Goal: Entertainment & Leisure: Browse casually

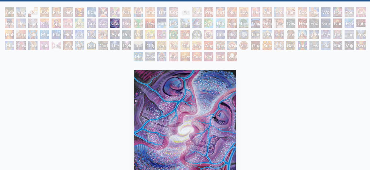
scroll to position [27, 0]
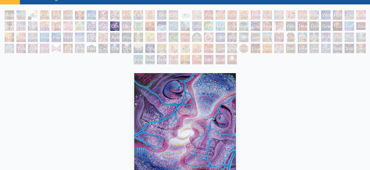
click at [91, 27] on div "Cosmic Creativity" at bounding box center [91, 25] width 9 height 9
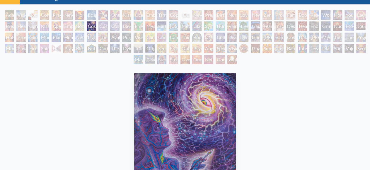
click at [111, 26] on div "Cosmic Lovers" at bounding box center [114, 25] width 9 height 9
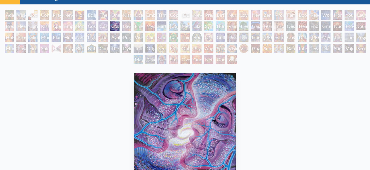
click at [248, 13] on div "Love Circuit" at bounding box center [243, 14] width 9 height 9
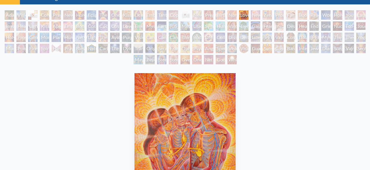
click at [354, 28] on div "Eco-Atlas" at bounding box center [348, 25] width 9 height 9
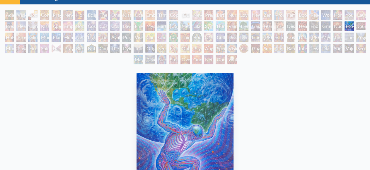
click at [129, 18] on div "Kissing" at bounding box center [126, 14] width 9 height 9
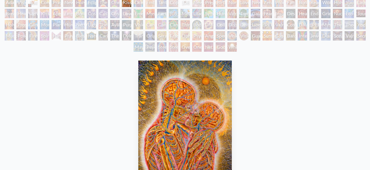
scroll to position [33, 0]
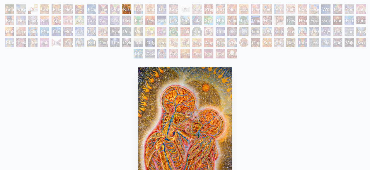
click at [137, 5] on div "Ocean of Love Bliss" at bounding box center [138, 8] width 9 height 9
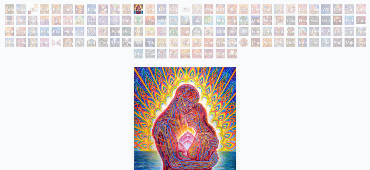
click at [161, 7] on div "Tantra" at bounding box center [161, 8] width 9 height 9
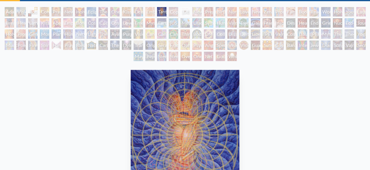
scroll to position [31, 0]
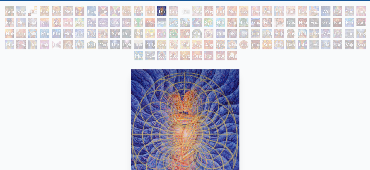
click at [175, 10] on div "Copulating" at bounding box center [173, 10] width 9 height 9
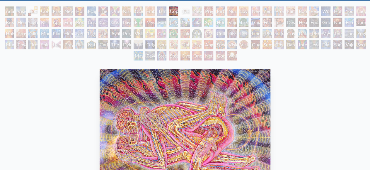
click at [241, 13] on div "Love Circuit" at bounding box center [243, 10] width 9 height 9
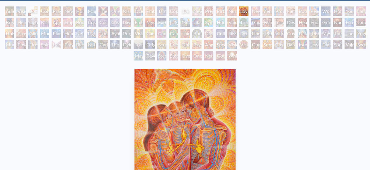
click at [229, 12] on div "Nursing" at bounding box center [231, 10] width 9 height 9
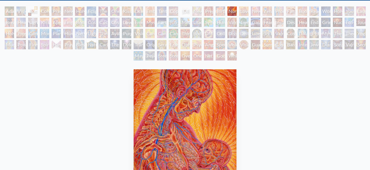
click at [119, 25] on div "Cosmic Lovers" at bounding box center [114, 22] width 9 height 9
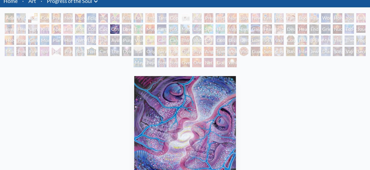
scroll to position [18, 0]
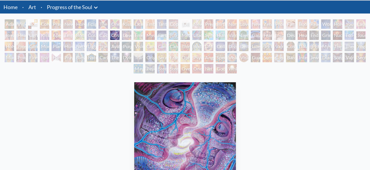
click at [78, 32] on div "Bond" at bounding box center [79, 34] width 9 height 9
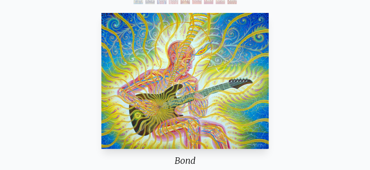
scroll to position [88, 0]
